Goal: Transaction & Acquisition: Subscribe to service/newsletter

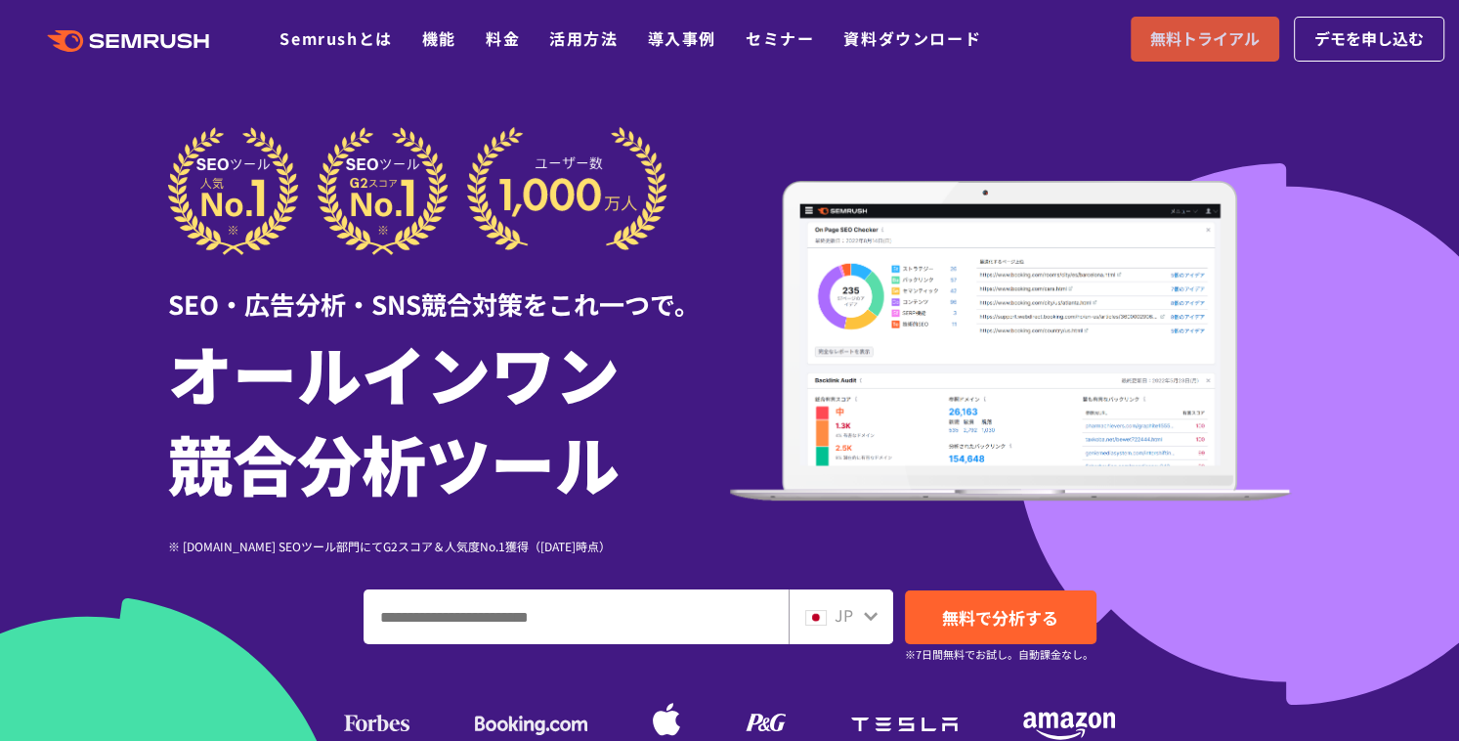
click at [1150, 46] on span "無料トライアル" at bounding box center [1204, 38] width 109 height 25
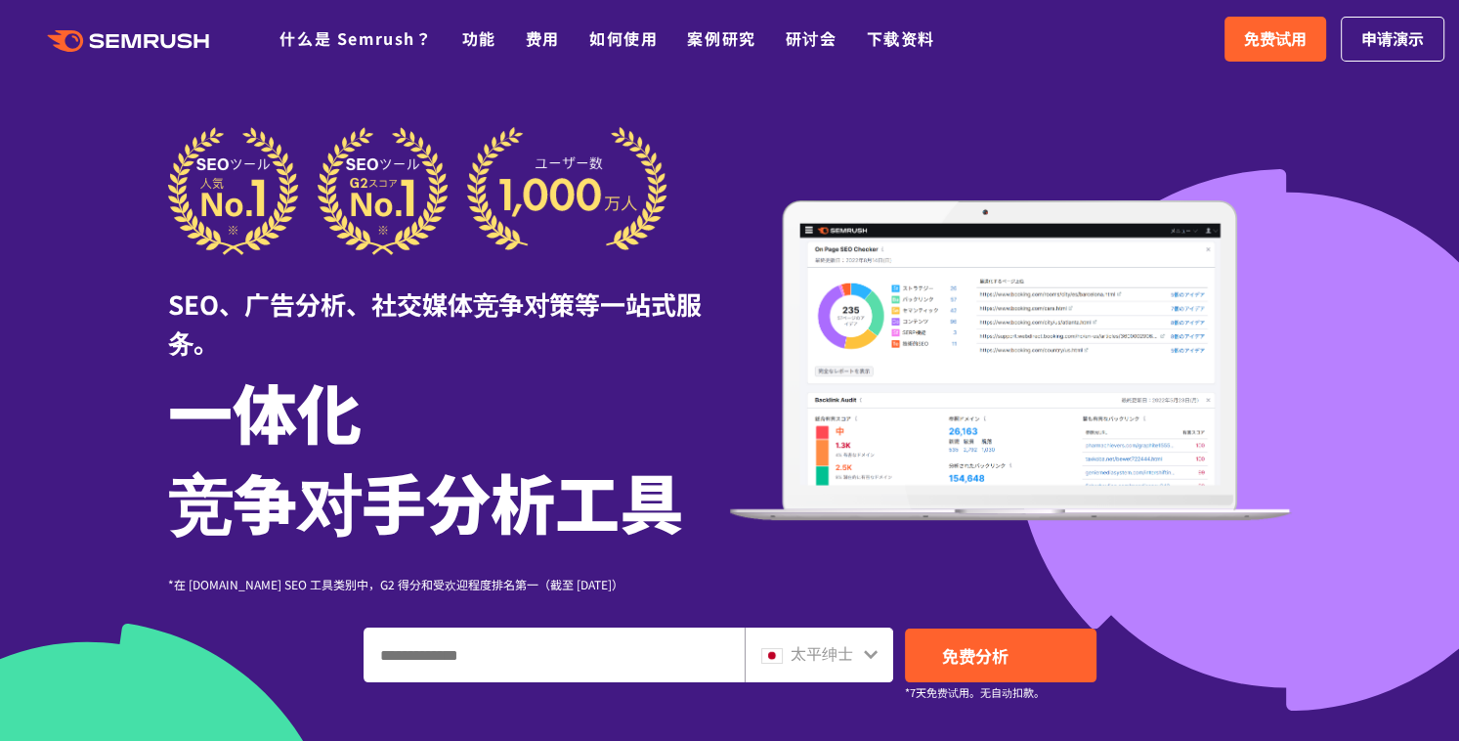
click at [1300, 178] on div "SEO、广告分析、社交媒体竞争对策等一站式服务。 一体化 竞争对手分析工具 *在 G2.com SEO 工具类别中，G2 得分和受欢迎程度排名第一（截至 20…" at bounding box center [729, 480] width 1163 height 707
click at [526, 660] on input "输入域名、关键字或 URL" at bounding box center [553, 654] width 379 height 53
paste input "**********"
type input "**********"
click at [868, 648] on icon at bounding box center [871, 654] width 16 height 16
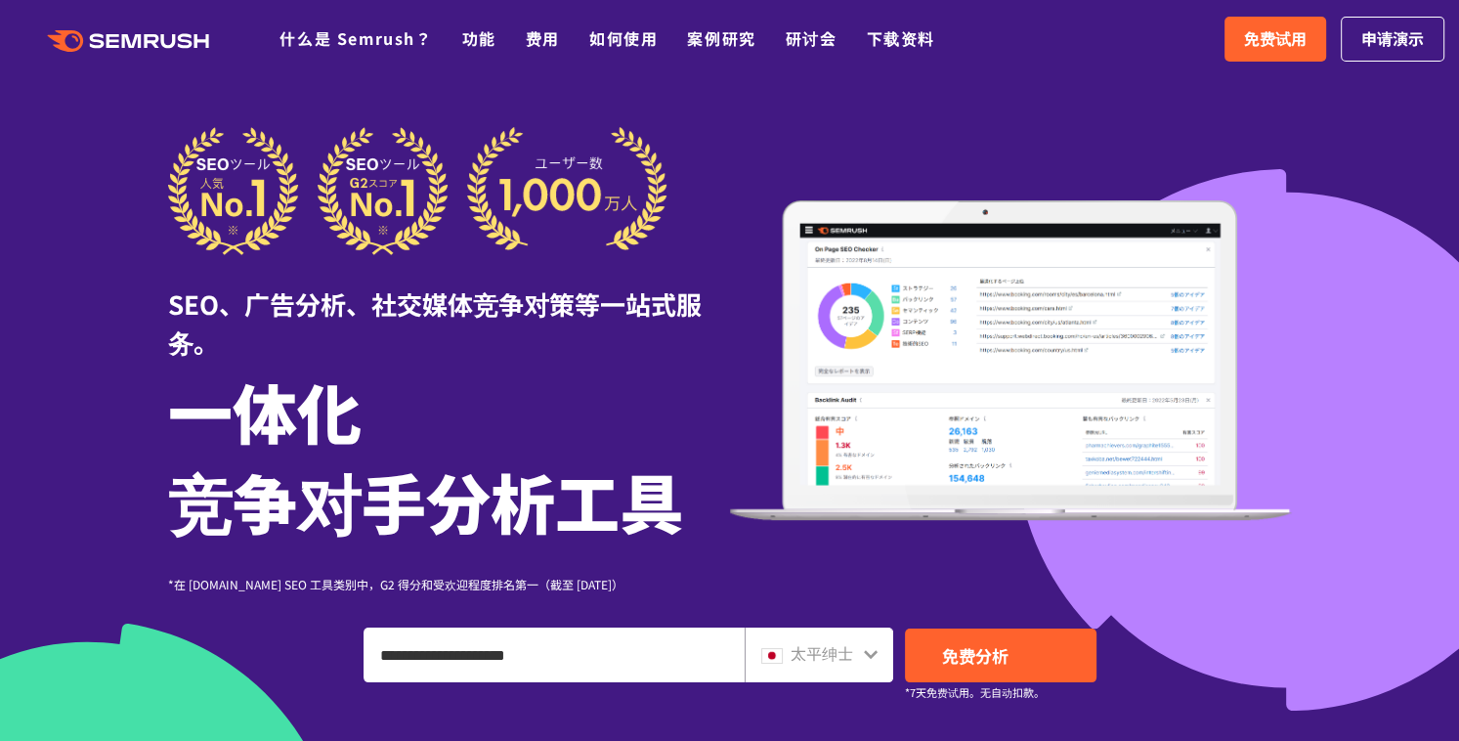
click at [864, 657] on icon at bounding box center [871, 654] width 16 height 16
click at [866, 655] on icon at bounding box center [871, 654] width 16 height 16
click at [867, 655] on icon at bounding box center [871, 654] width 14 height 9
click at [867, 653] on icon at bounding box center [871, 654] width 14 height 9
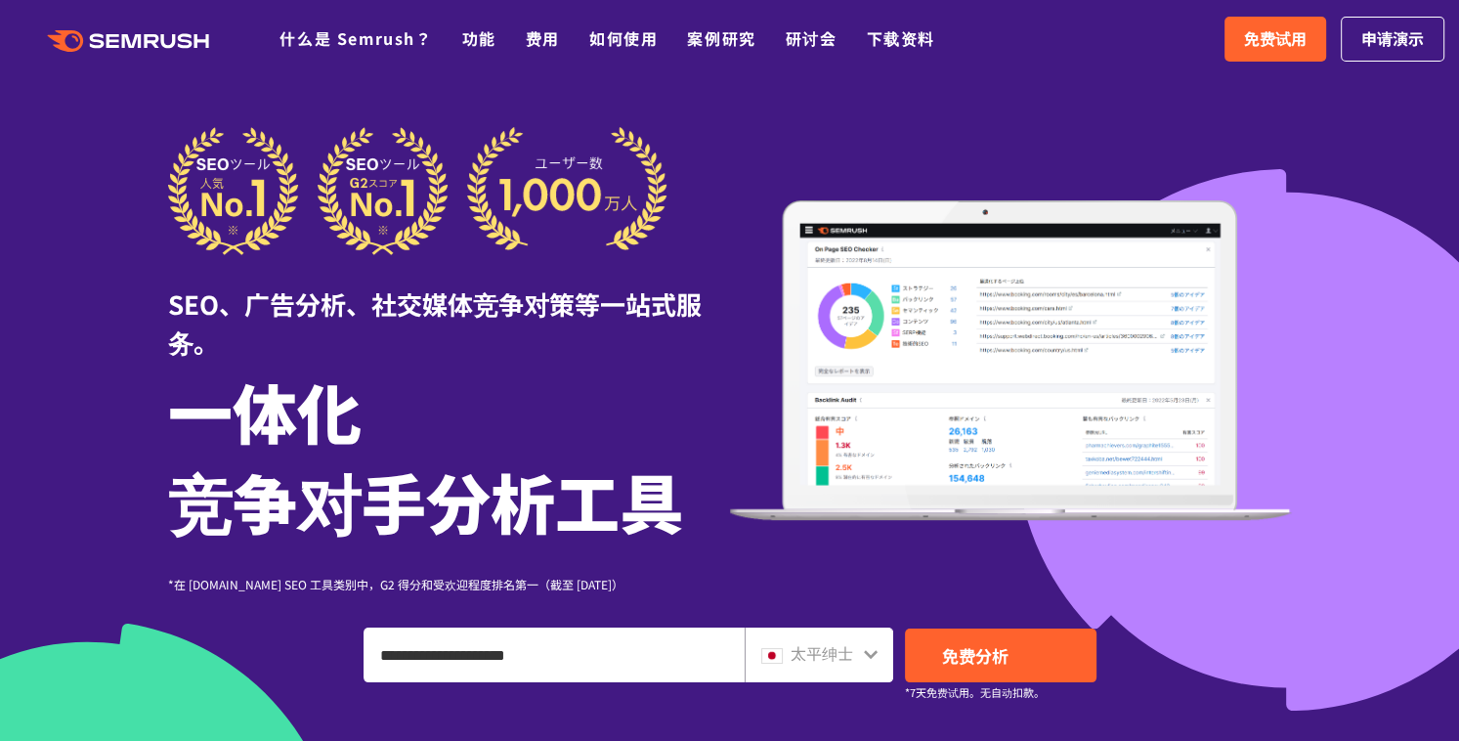
click at [782, 664] on div "太平绅士" at bounding box center [814, 653] width 106 height 25
click at [857, 652] on div "太平绅士" at bounding box center [814, 653] width 106 height 25
click at [864, 653] on icon at bounding box center [871, 654] width 16 height 16
click at [872, 656] on icon at bounding box center [871, 654] width 16 height 16
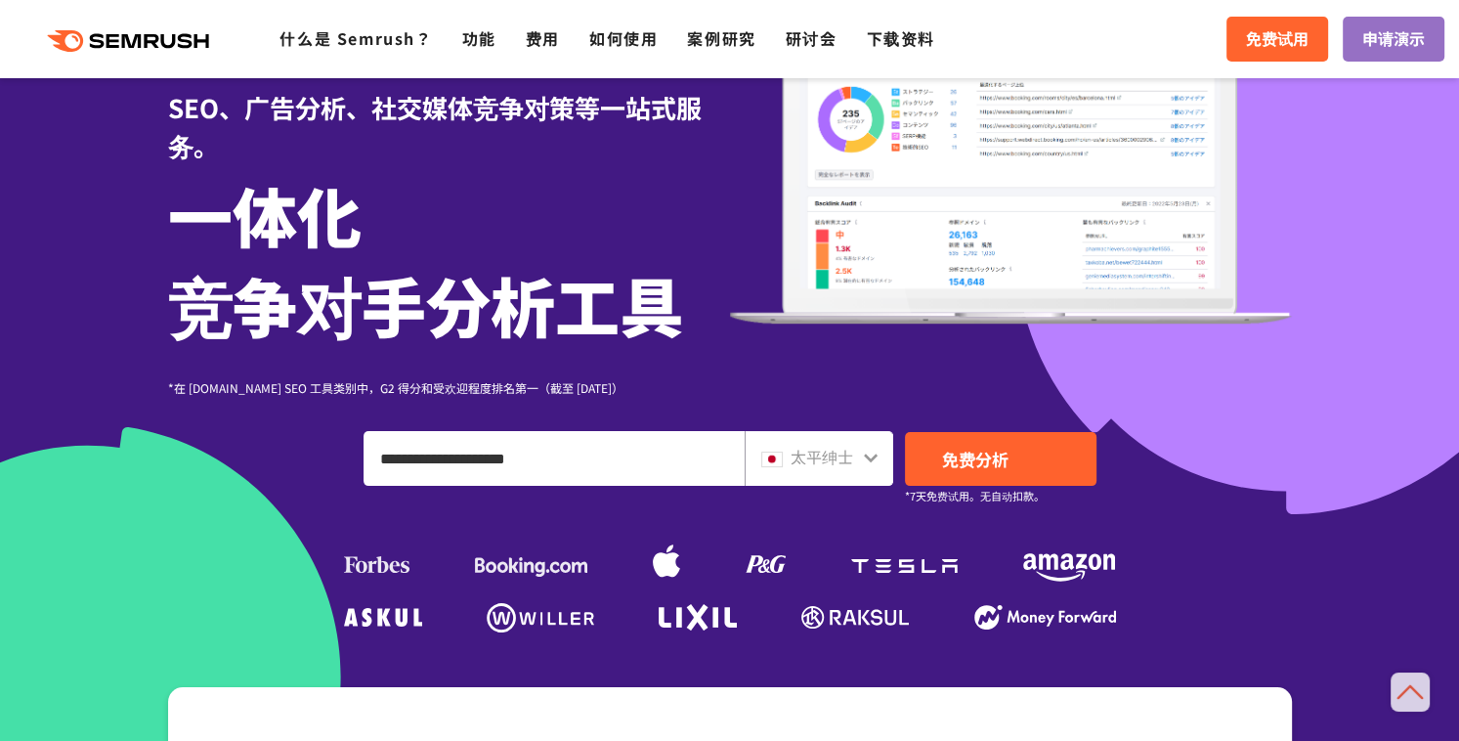
scroll to position [195, 0]
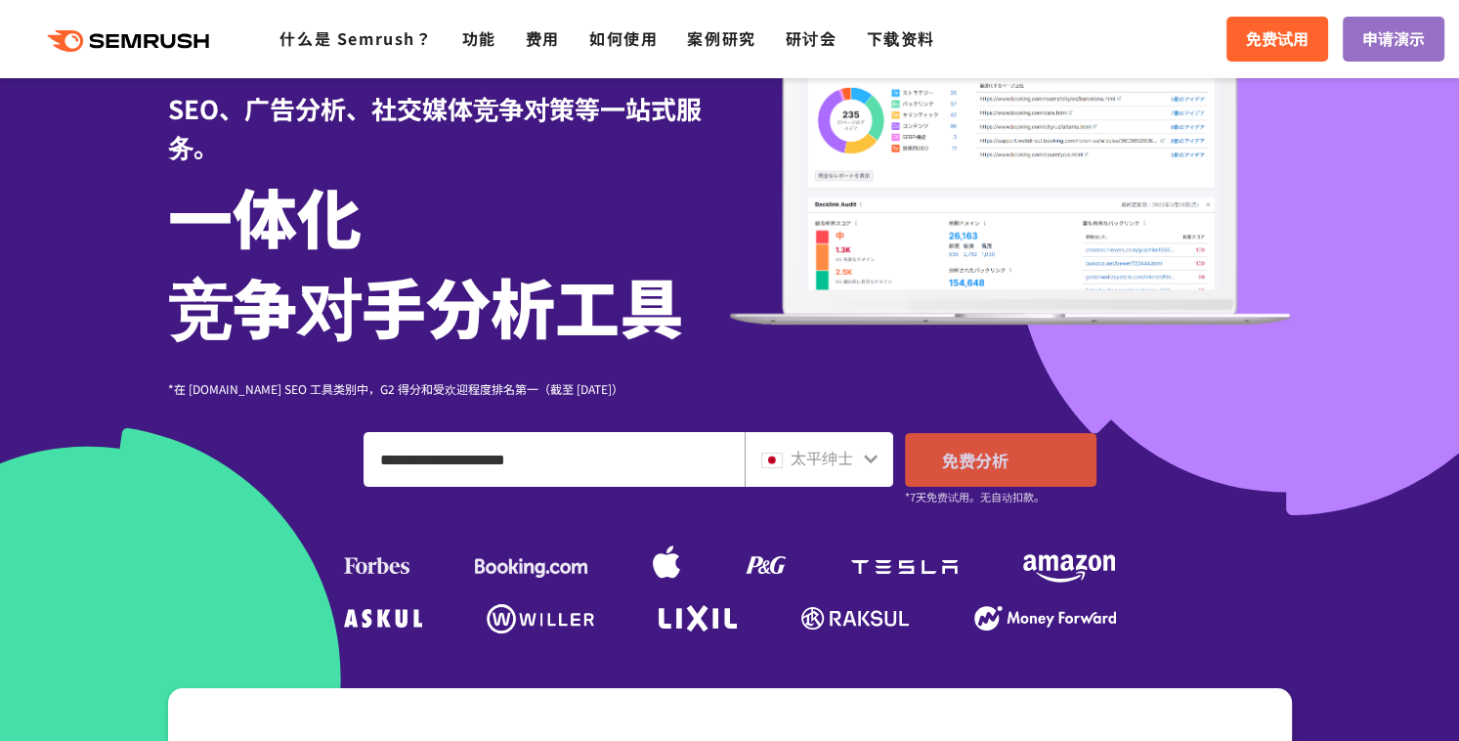
click at [983, 461] on font "免费分析" at bounding box center [975, 459] width 66 height 24
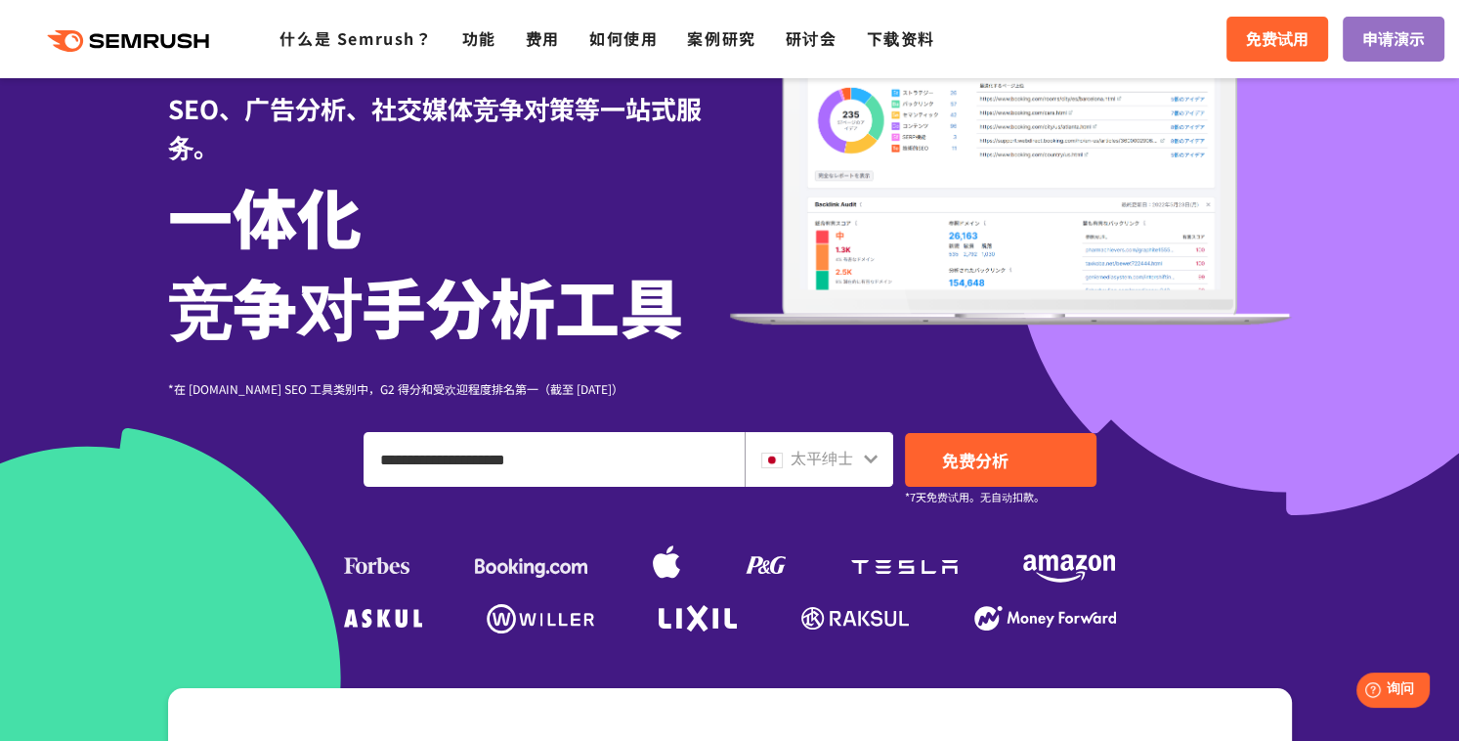
click at [1378, 121] on div at bounding box center [729, 368] width 1459 height 1127
click at [1246, 30] on font "免费试用" at bounding box center [1277, 37] width 63 height 23
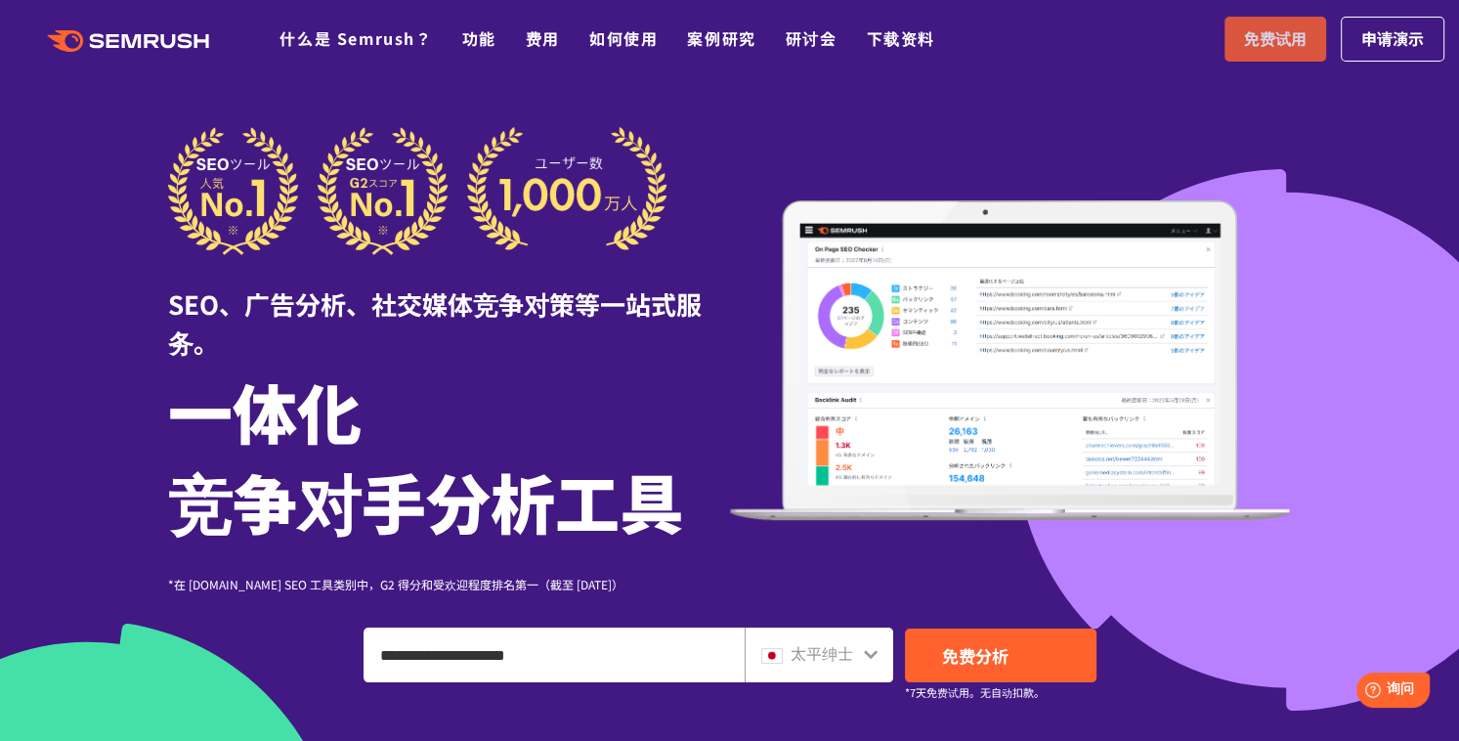
click at [1244, 38] on font "免费试用" at bounding box center [1275, 37] width 63 height 23
click at [1244, 35] on font "免费试用" at bounding box center [1275, 37] width 63 height 23
click at [574, 69] on header ".cls-1 {fill: #fff;} .cls {fill: #FF642D;} .cls {fill: #FF642D;} .cls {fill: #F…" at bounding box center [729, 39] width 1459 height 78
click at [347, 46] on font "什么是 Semrush？" at bounding box center [355, 37] width 152 height 23
click at [864, 142] on div "SEO、广告分析、社交媒体竞争对策等一站式服务。 一体化 竞争对手分析工具 *在 [DOMAIN_NAME] SEO 工具类别中，G2 得分和受欢迎程度排名第…" at bounding box center [730, 360] width 1124 height 466
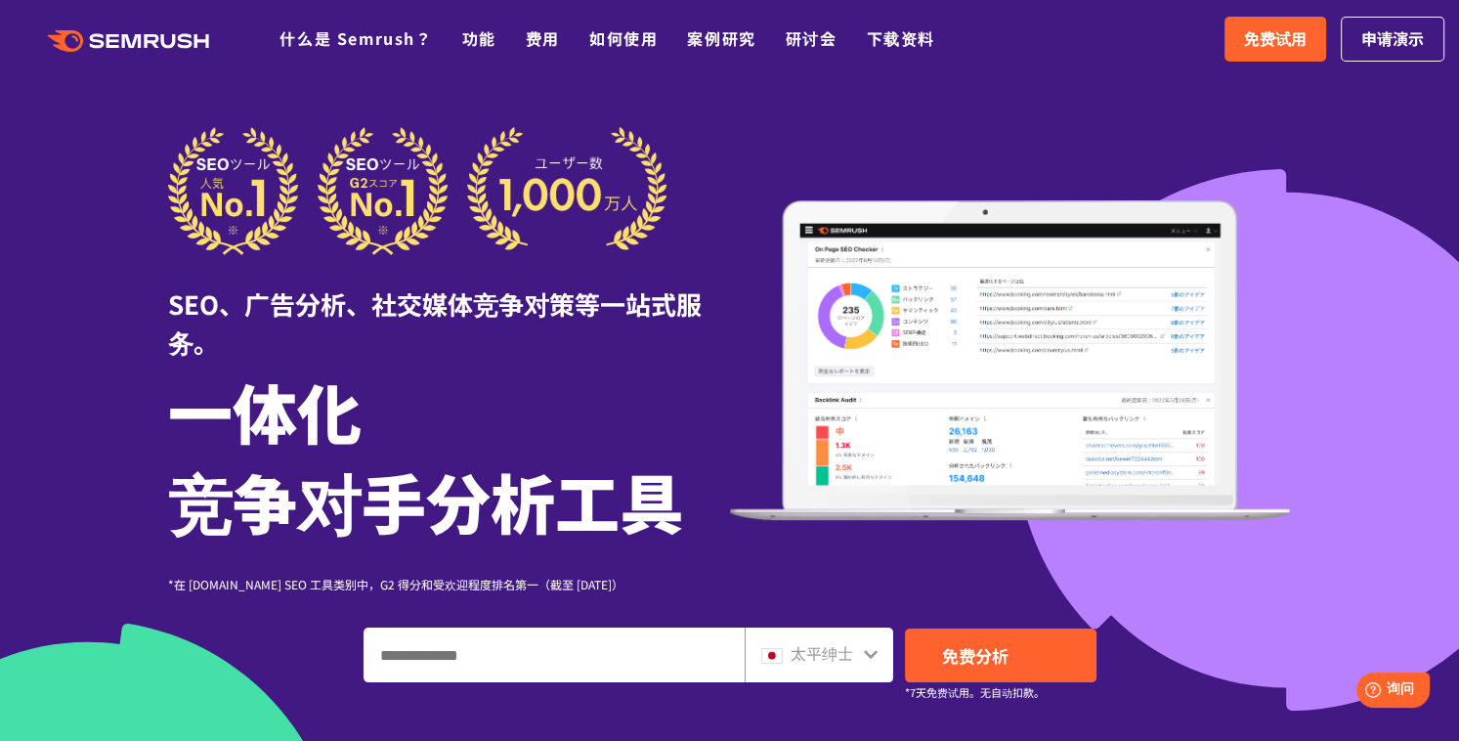
click at [863, 654] on icon at bounding box center [871, 654] width 16 height 16
click at [846, 657] on font "太平绅士" at bounding box center [821, 652] width 63 height 23
click at [762, 656] on img at bounding box center [771, 656] width 21 height 16
click at [763, 656] on img at bounding box center [771, 656] width 21 height 16
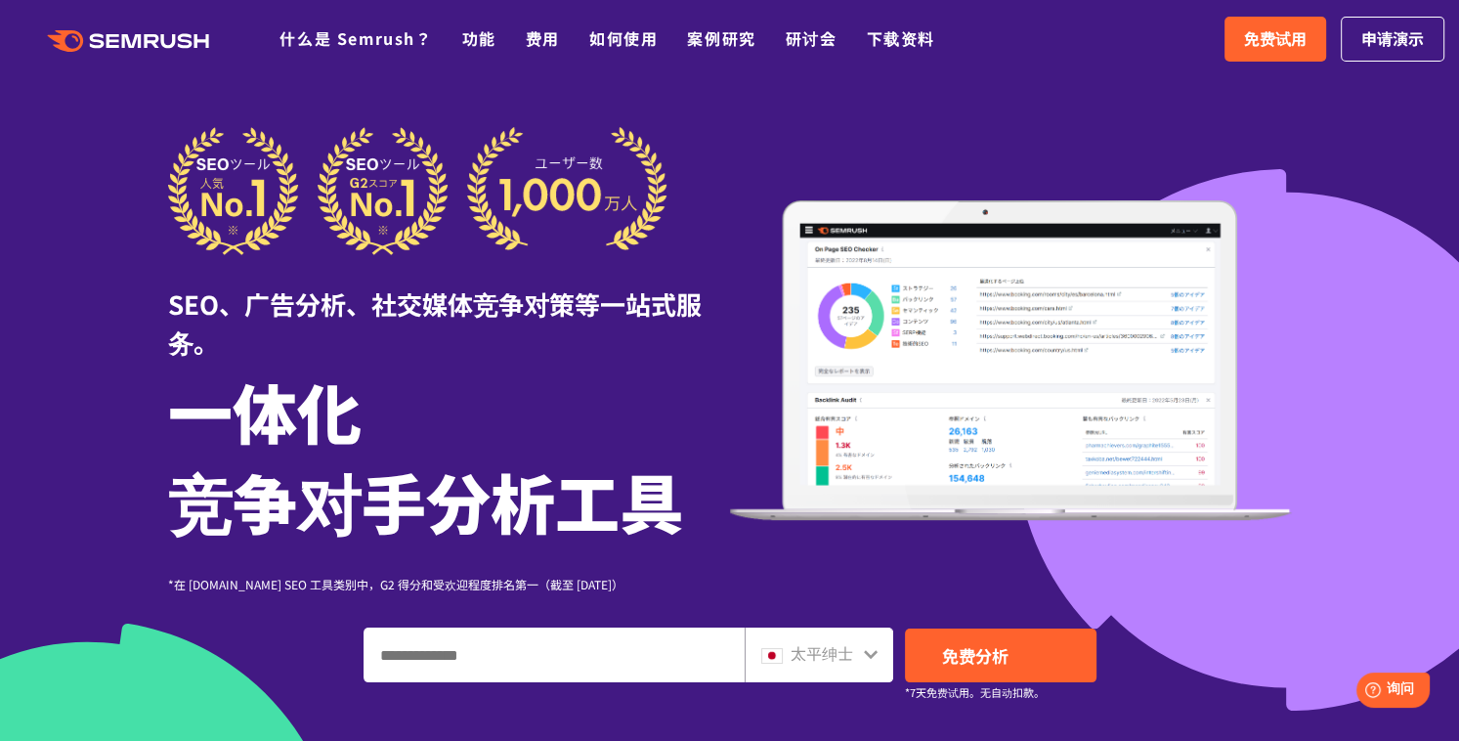
click at [1022, 513] on img at bounding box center [1011, 360] width 562 height 320
click at [1244, 40] on font "免费试用" at bounding box center [1275, 37] width 63 height 23
